Goal: Check status: Check status

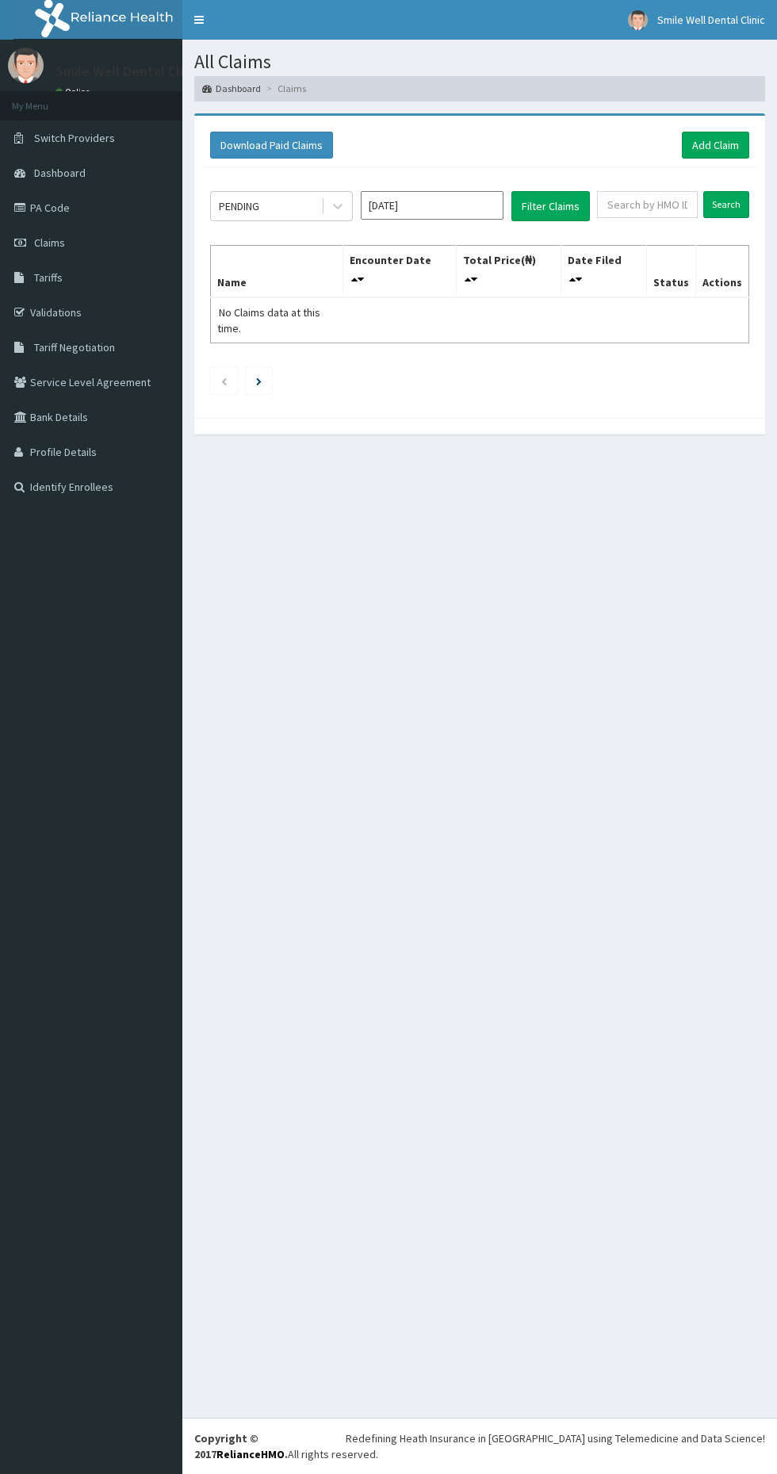
click at [426, 204] on input "[DATE]" at bounding box center [432, 205] width 143 height 29
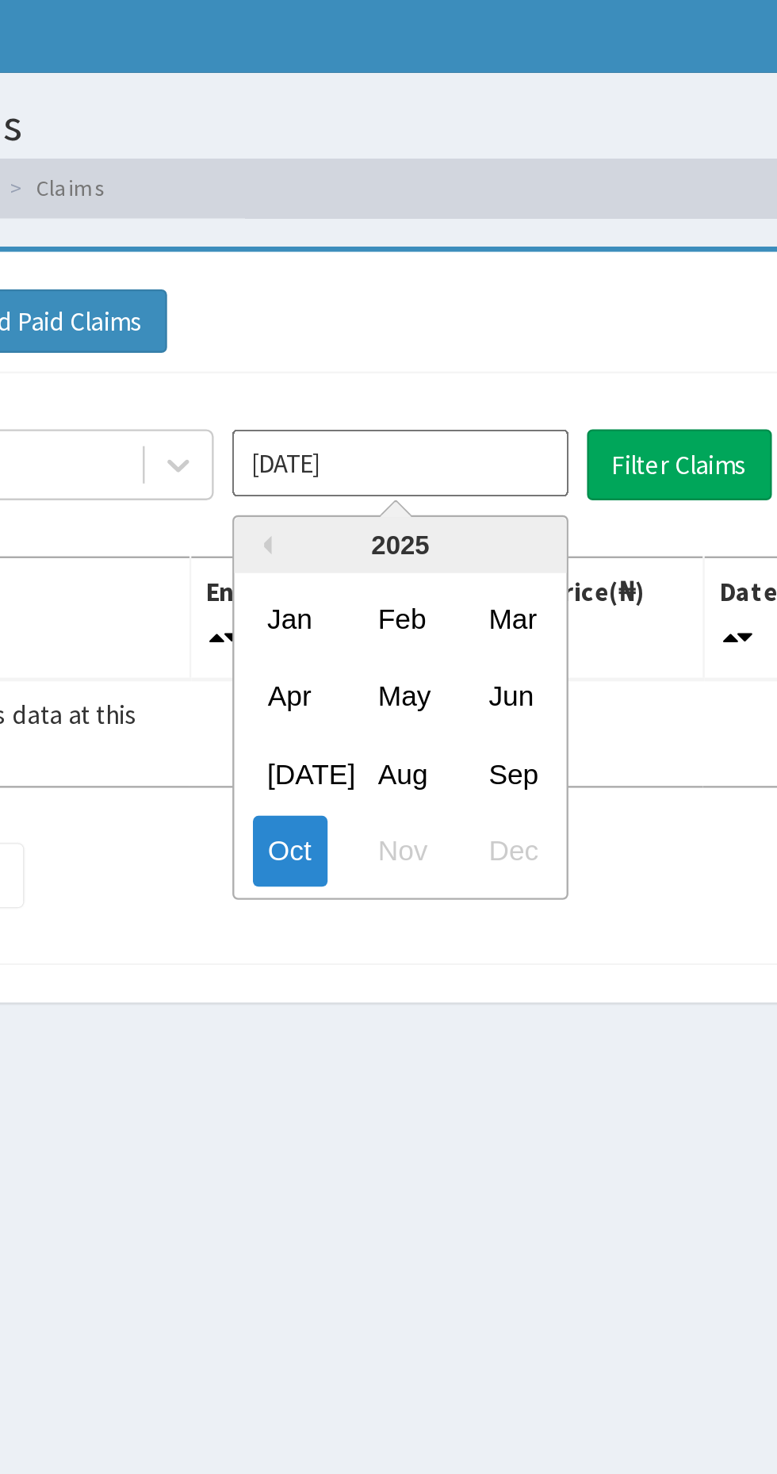
click at [481, 327] on div "Sep" at bounding box center [479, 336] width 32 height 29
type input "Sep 2025"
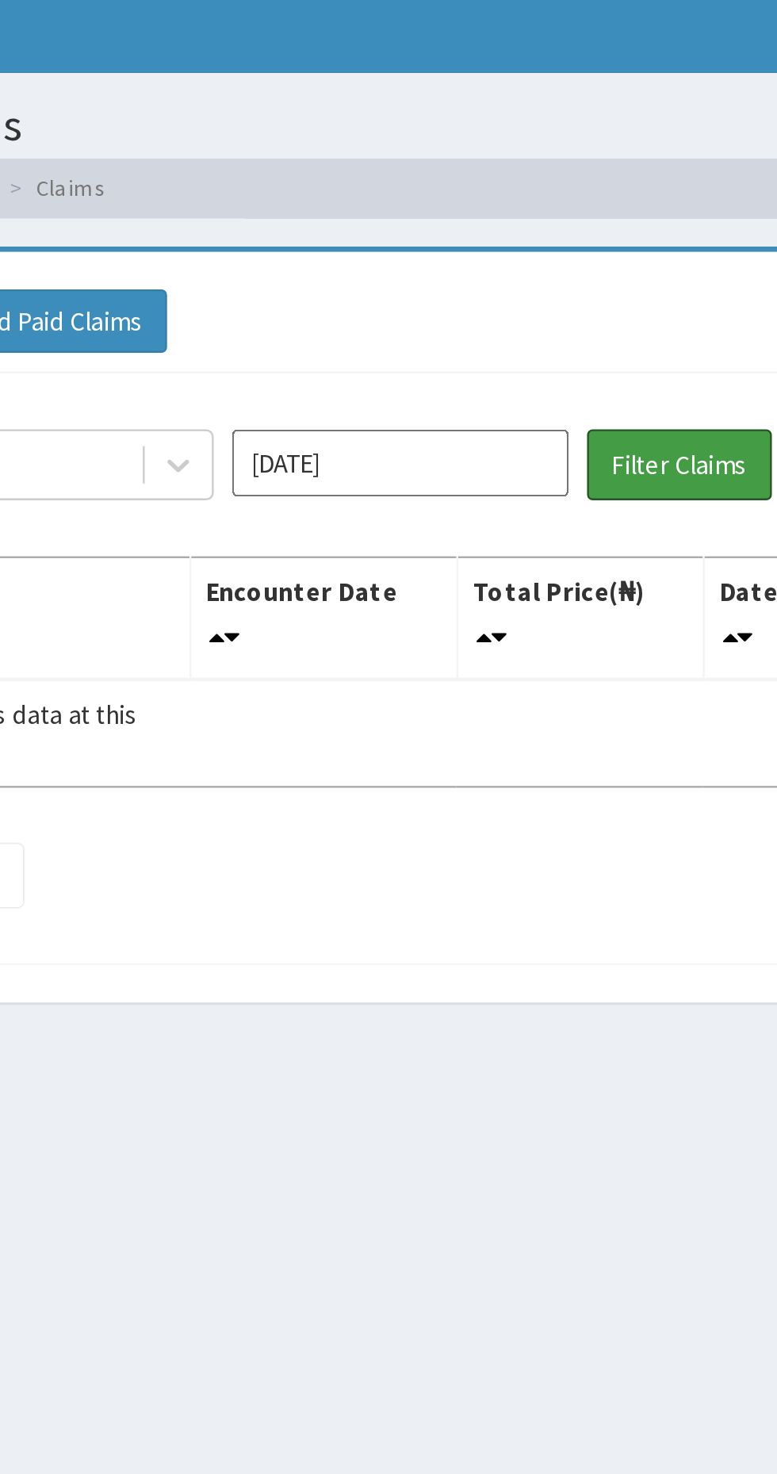
click at [548, 208] on button "Filter Claims" at bounding box center [550, 206] width 78 height 30
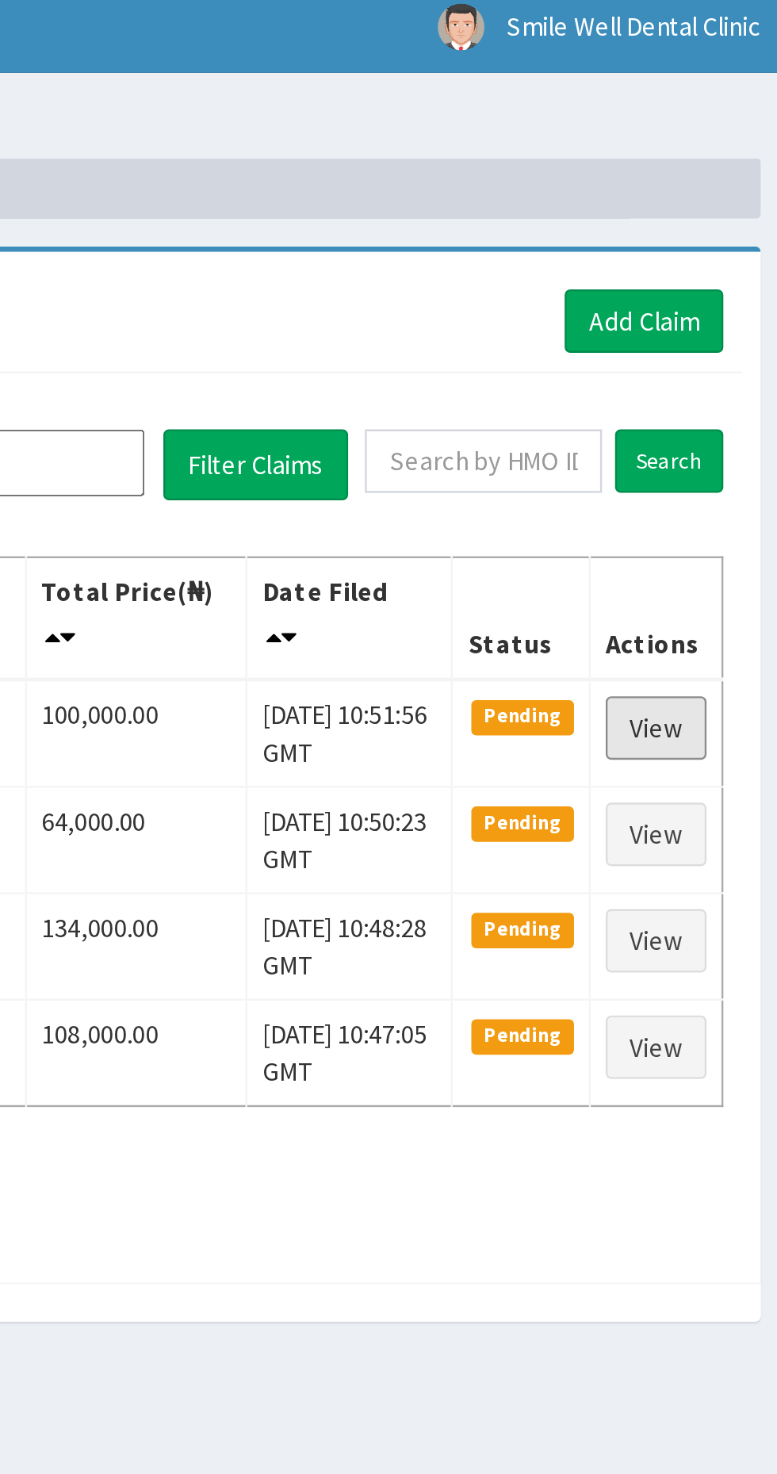
click at [732, 324] on link "View" at bounding box center [720, 317] width 43 height 27
